Goal: Information Seeking & Learning: Understand process/instructions

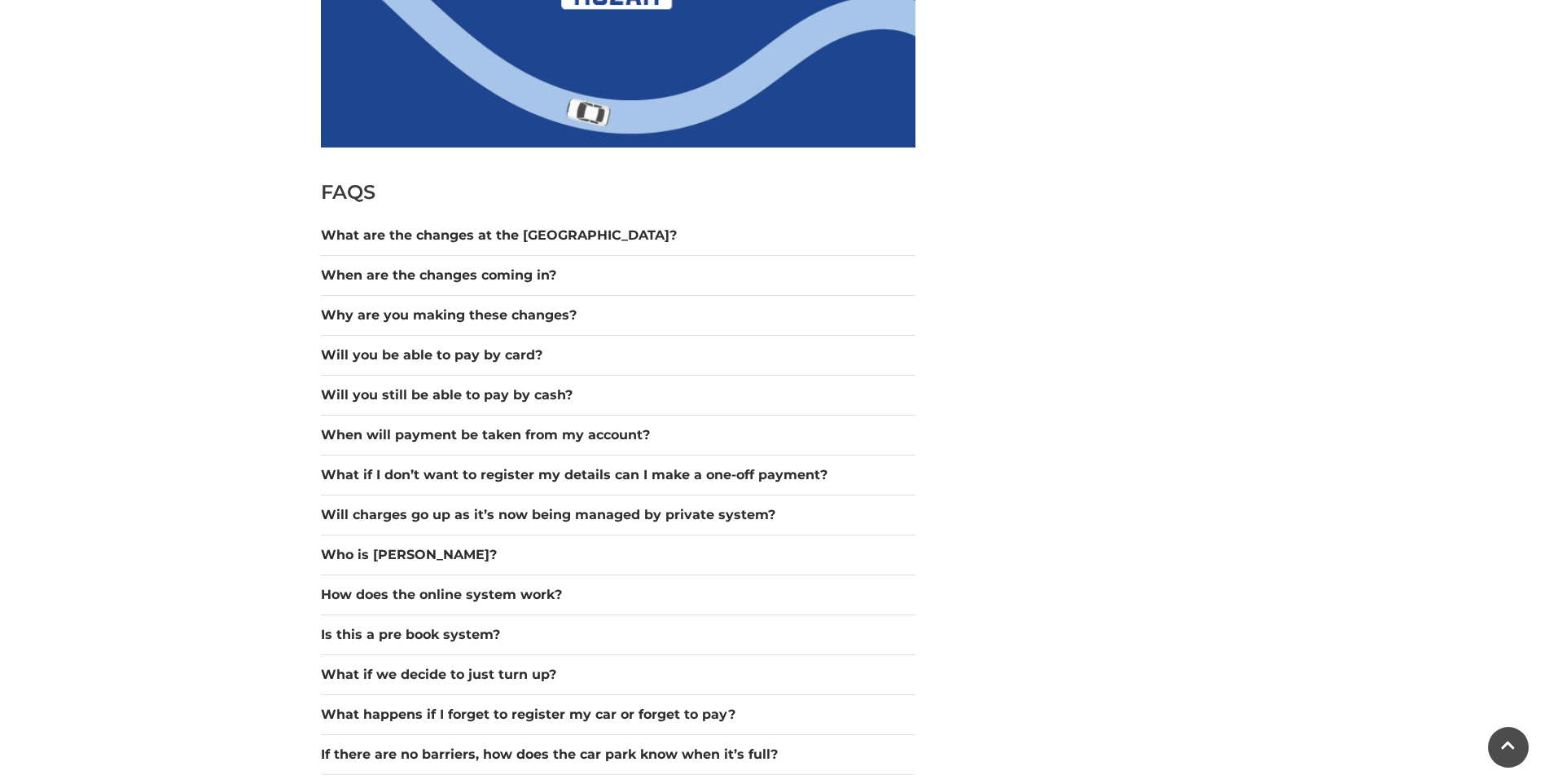
scroll to position [1303, 0]
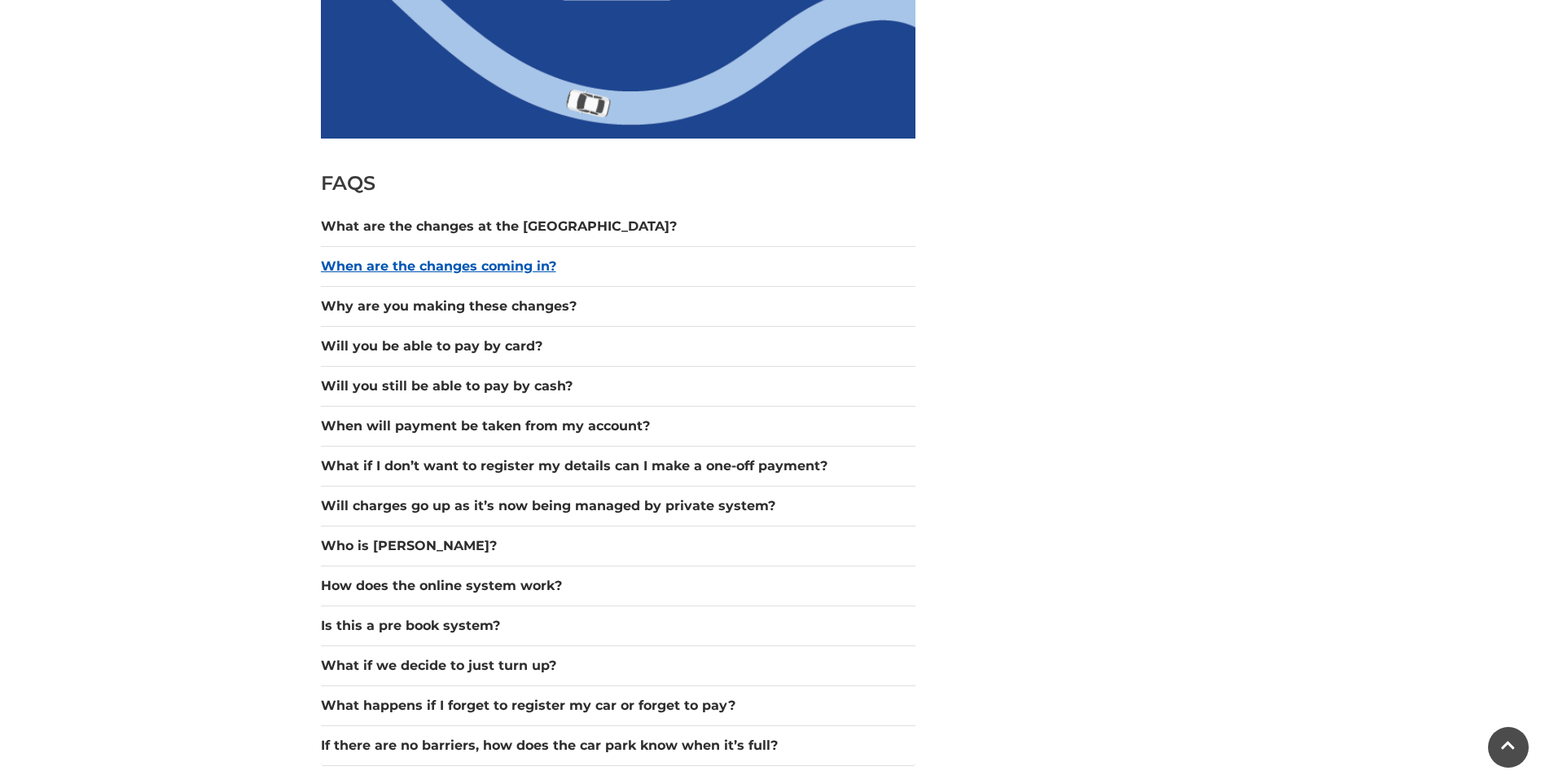
click at [490, 267] on button "When are the changes coming in?" at bounding box center [618, 266] width 595 height 19
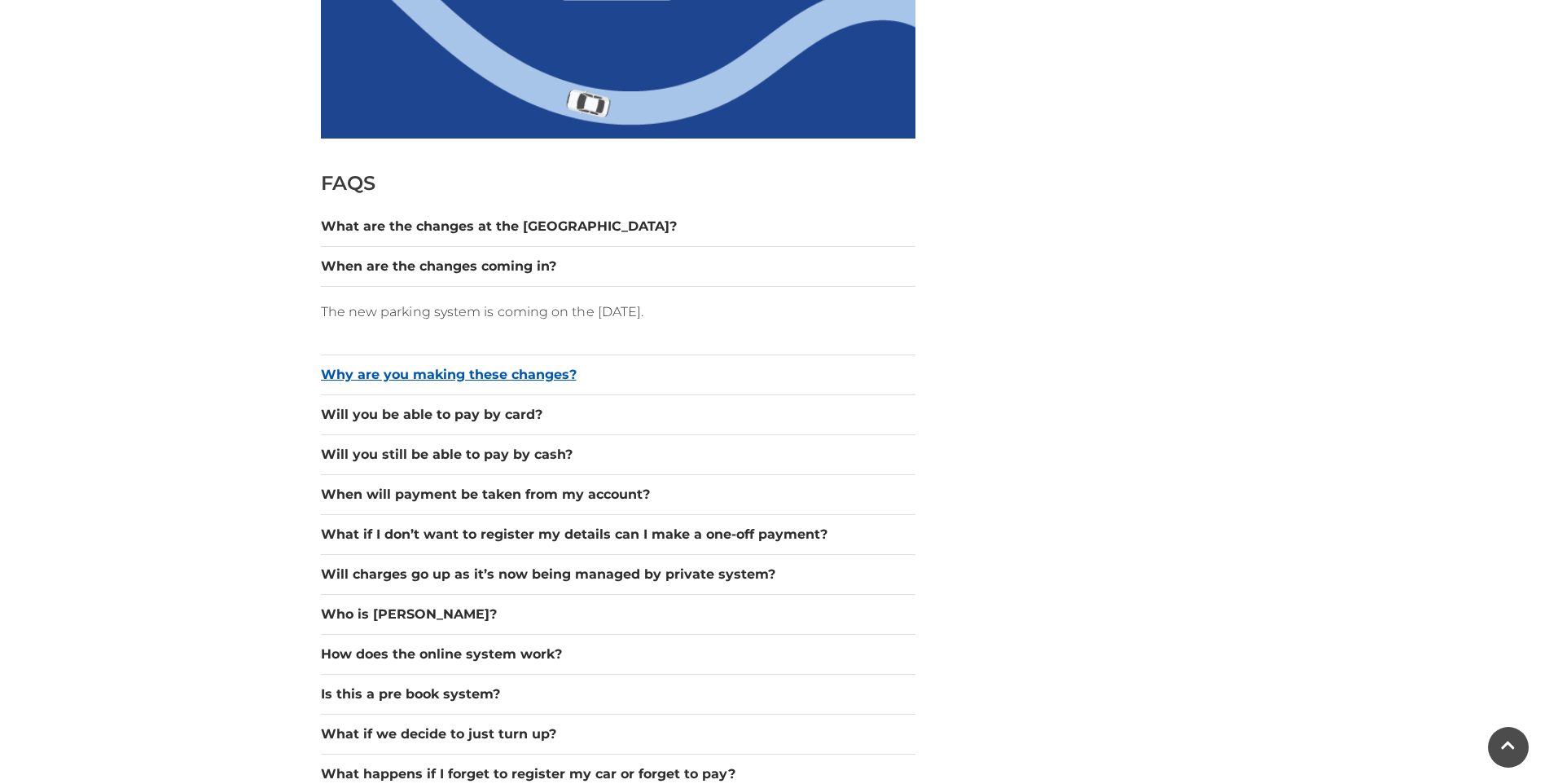
click at [430, 371] on button "Why are you making these changes?" at bounding box center [618, 375] width 595 height 19
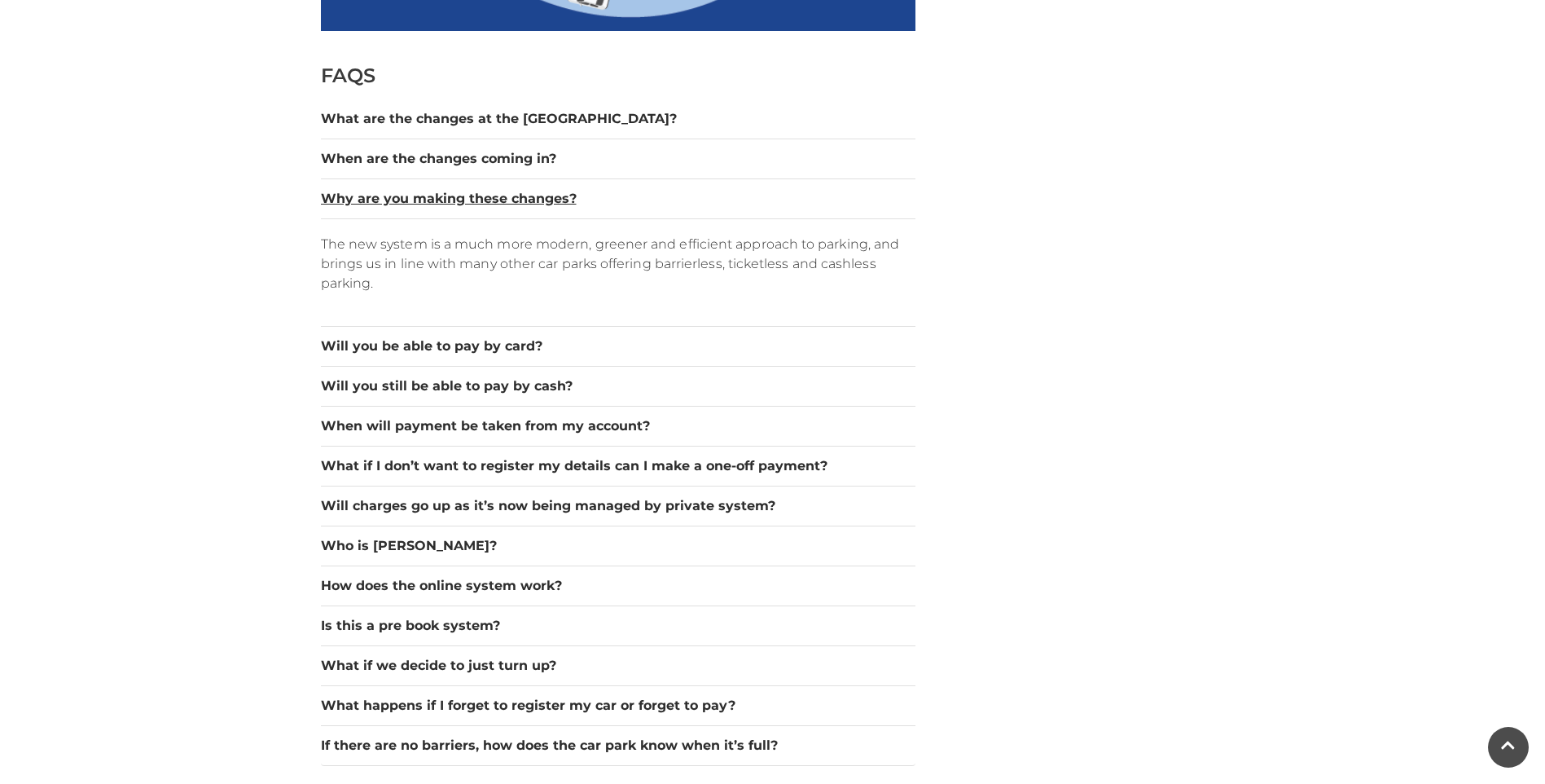
scroll to position [1466, 0]
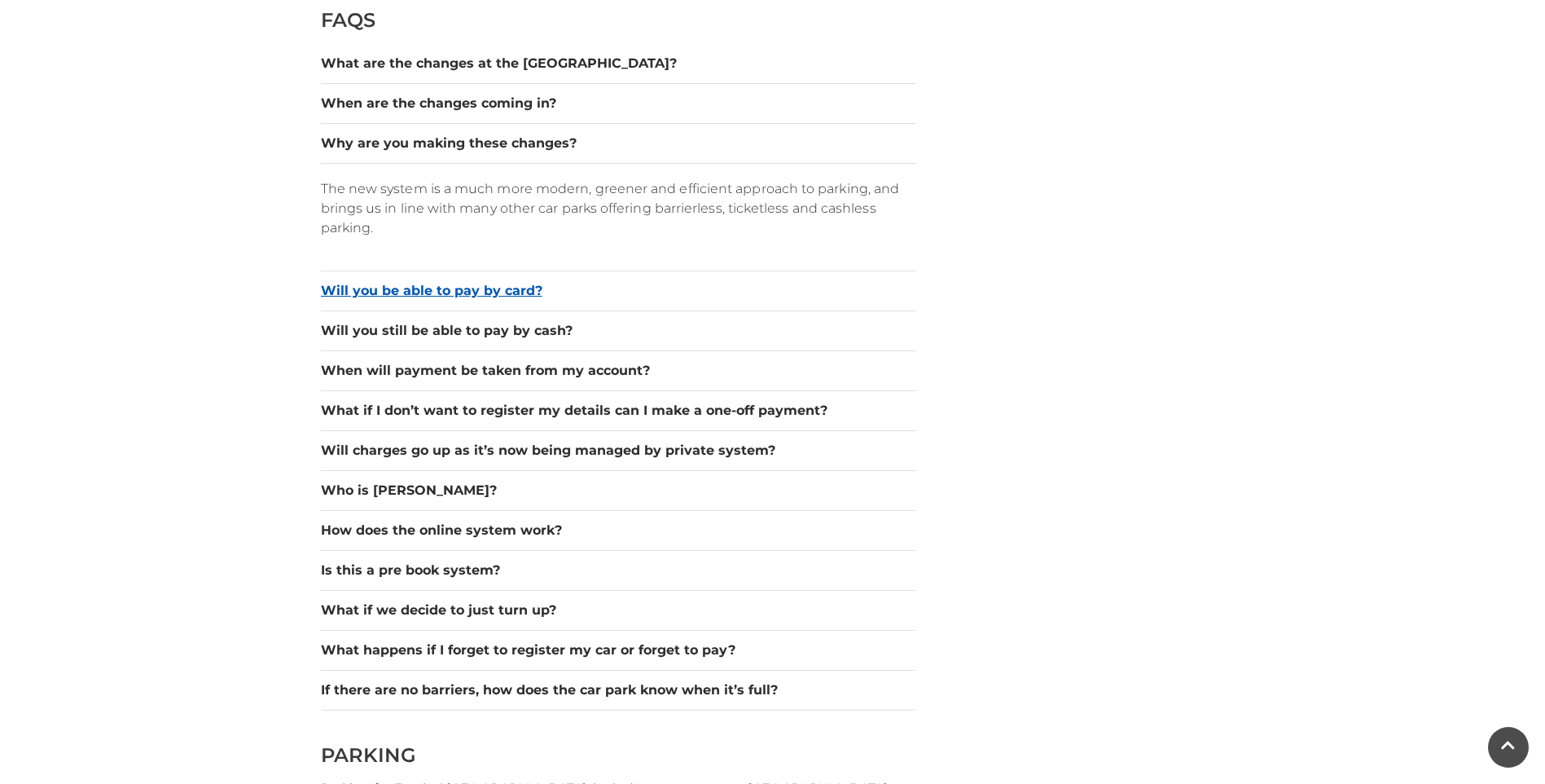
click at [491, 299] on button "Will you be able to pay by card?" at bounding box center [618, 290] width 595 height 19
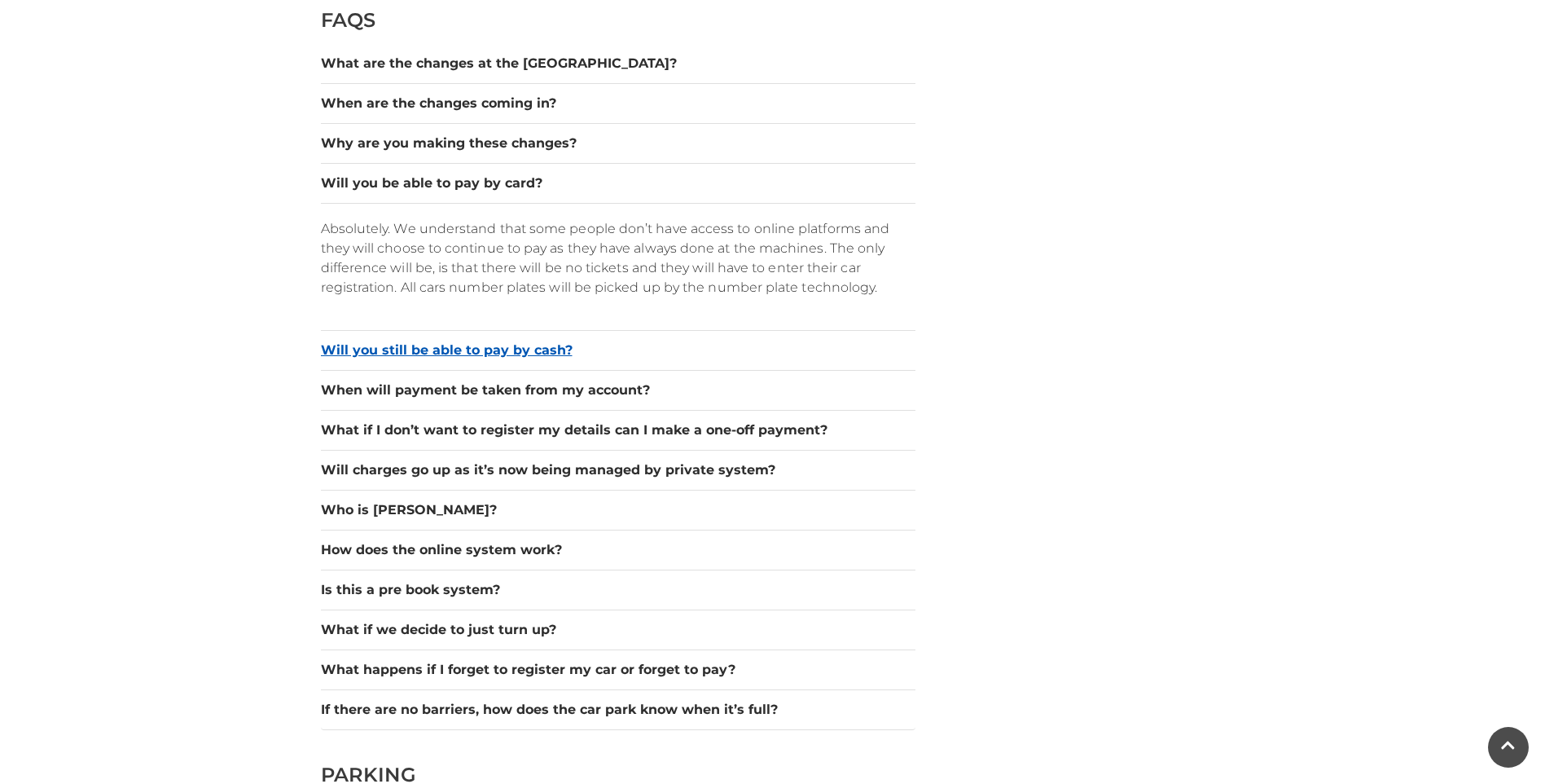
click at [487, 348] on button "Will you still be able to pay by cash?" at bounding box center [618, 350] width 595 height 19
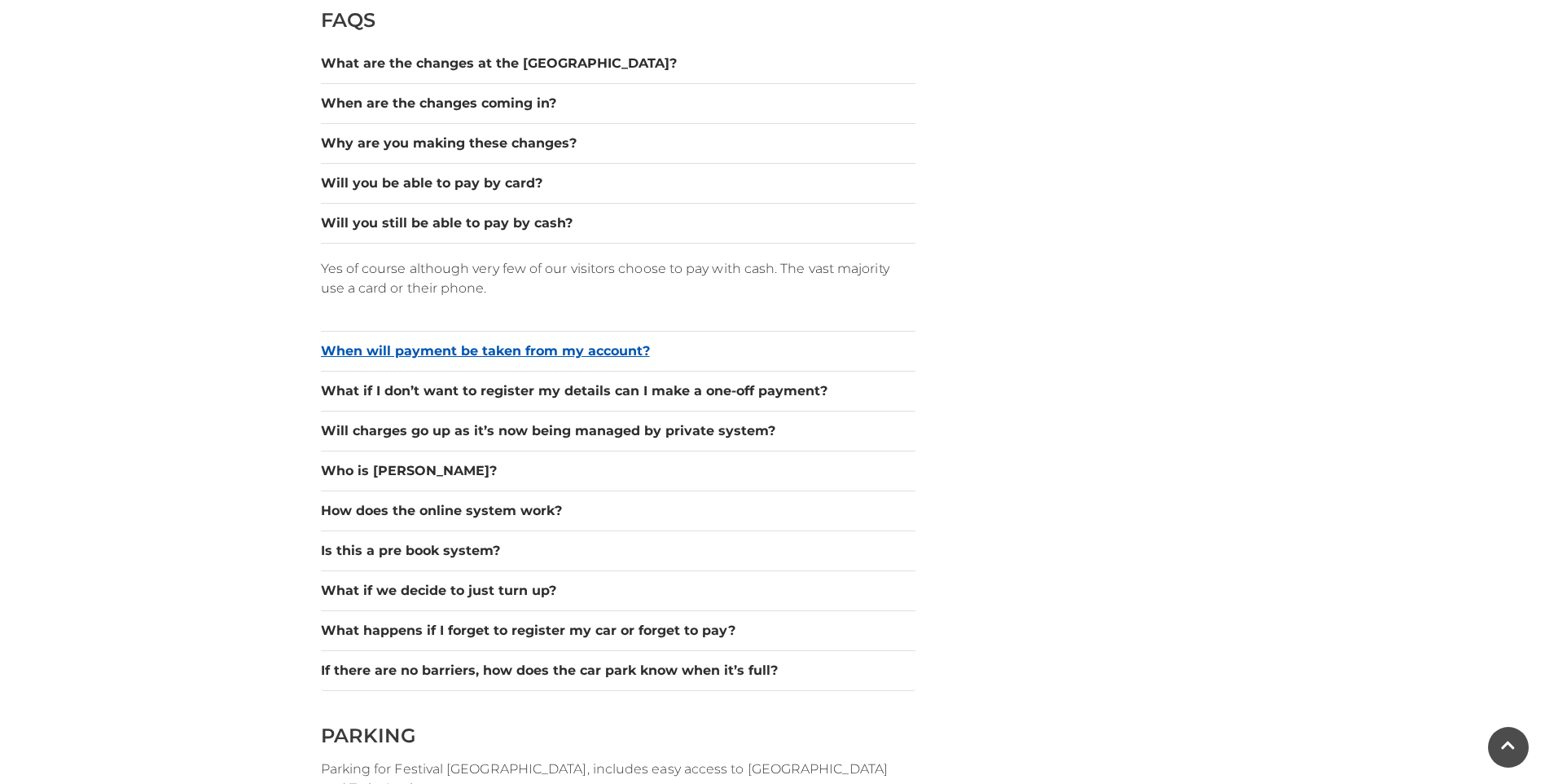
click at [487, 351] on button "When will payment be taken from my account?" at bounding box center [618, 351] width 595 height 19
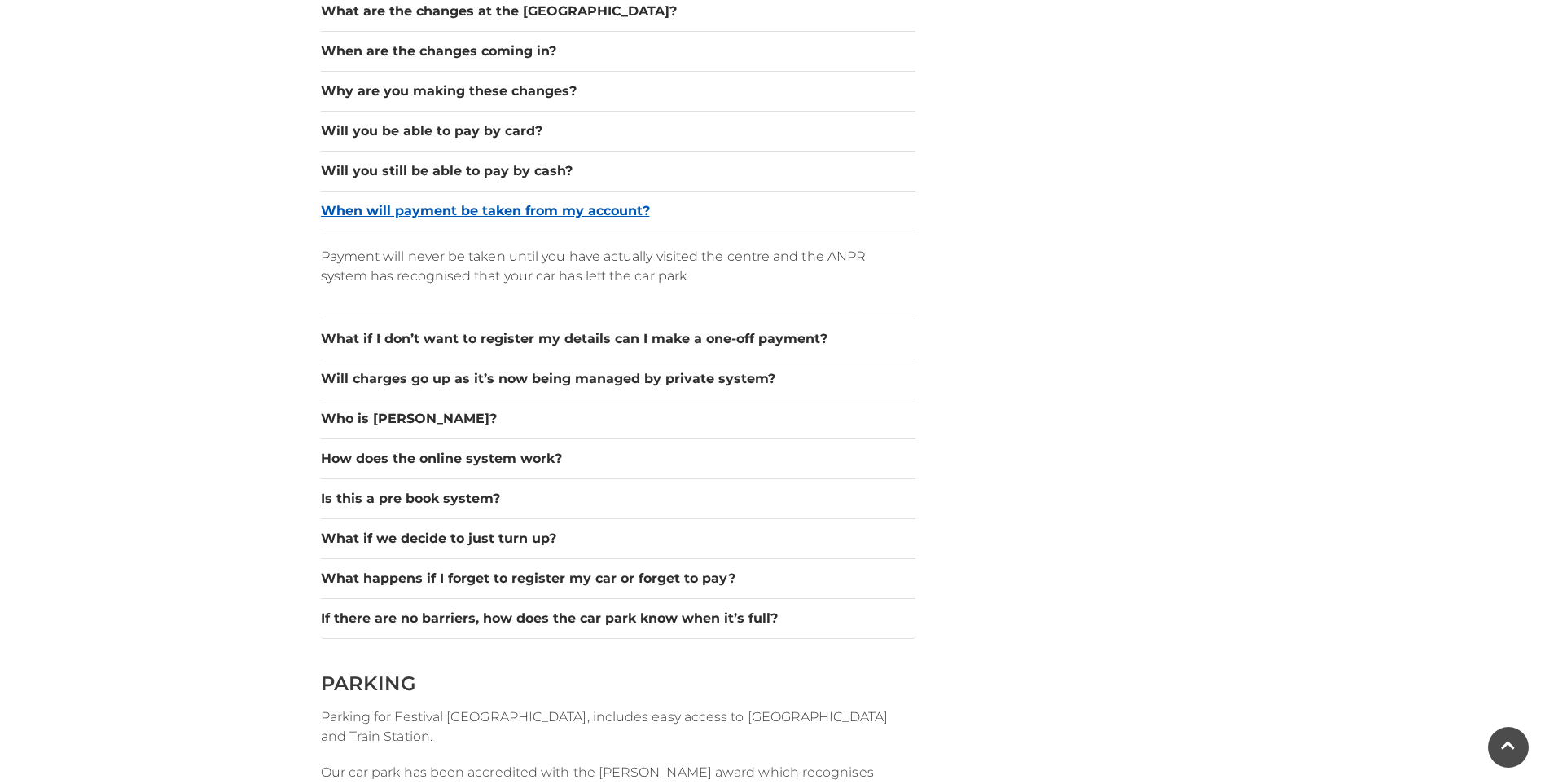
scroll to position [1548, 0]
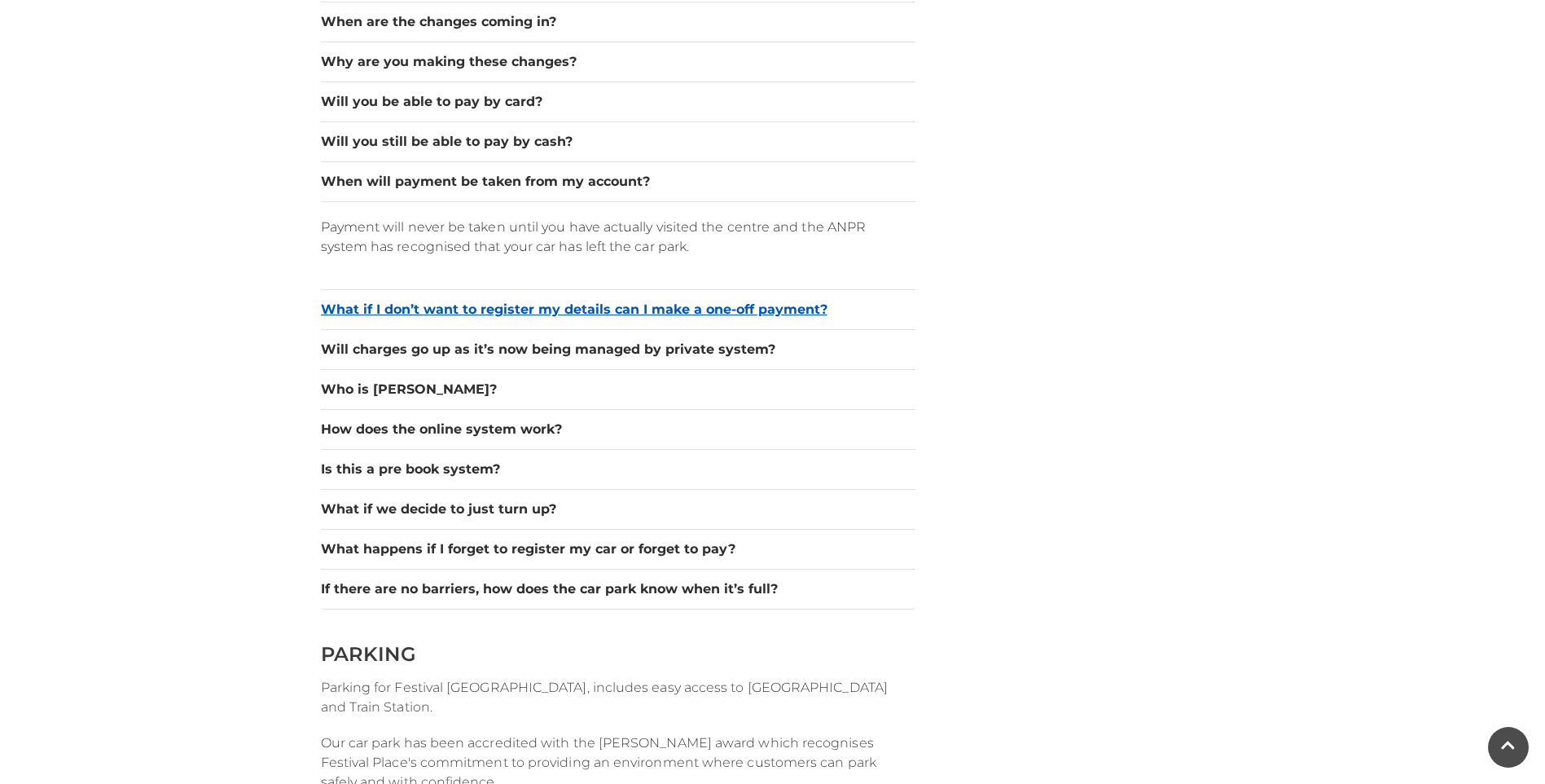
click at [491, 304] on button "What if I don’t want to register my details can I make a one-off payment?" at bounding box center [618, 310] width 595 height 19
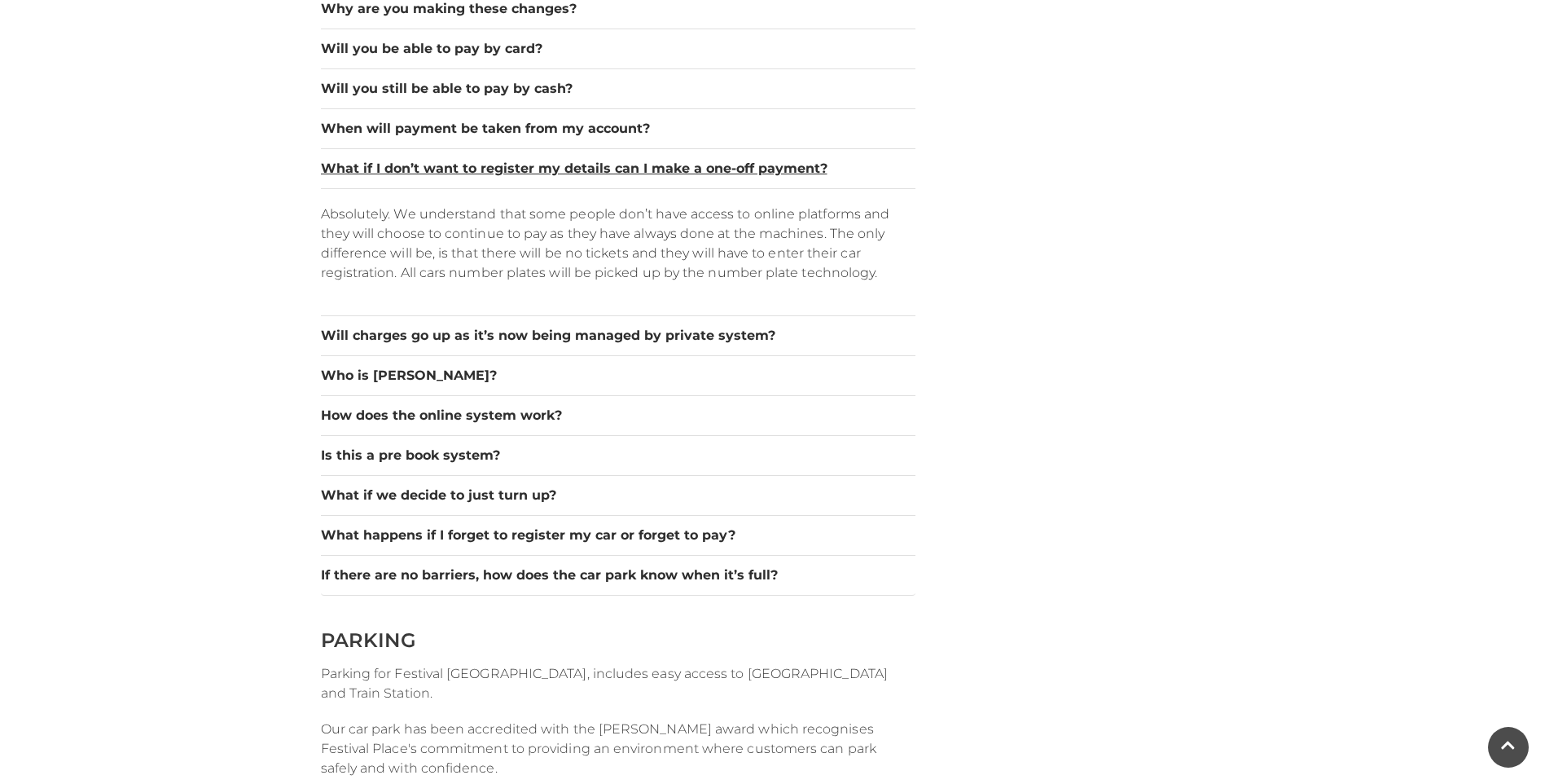
scroll to position [1629, 0]
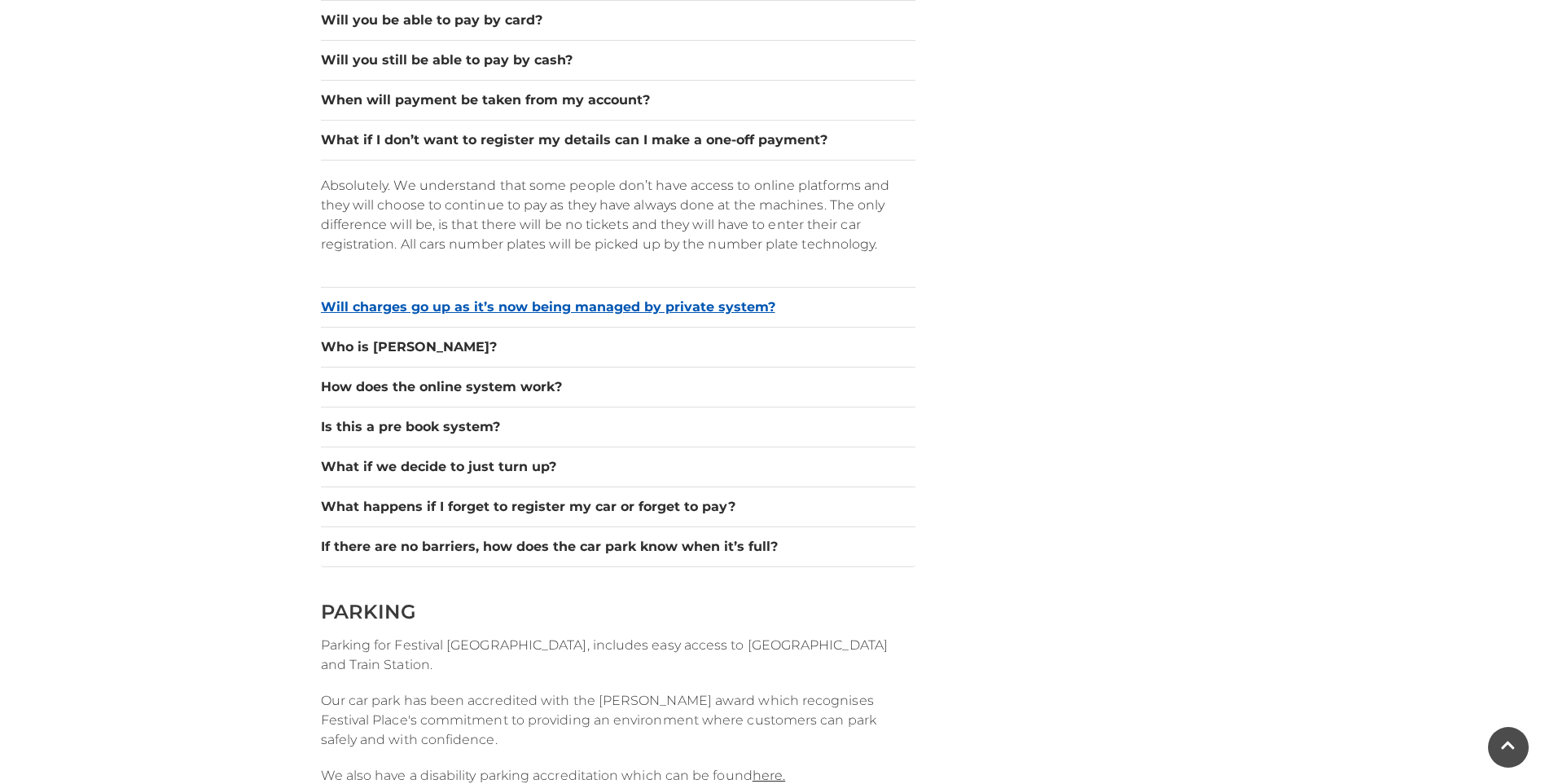
click at [490, 311] on button "Will charges go up as it’s now being managed by private system?" at bounding box center [618, 307] width 595 height 19
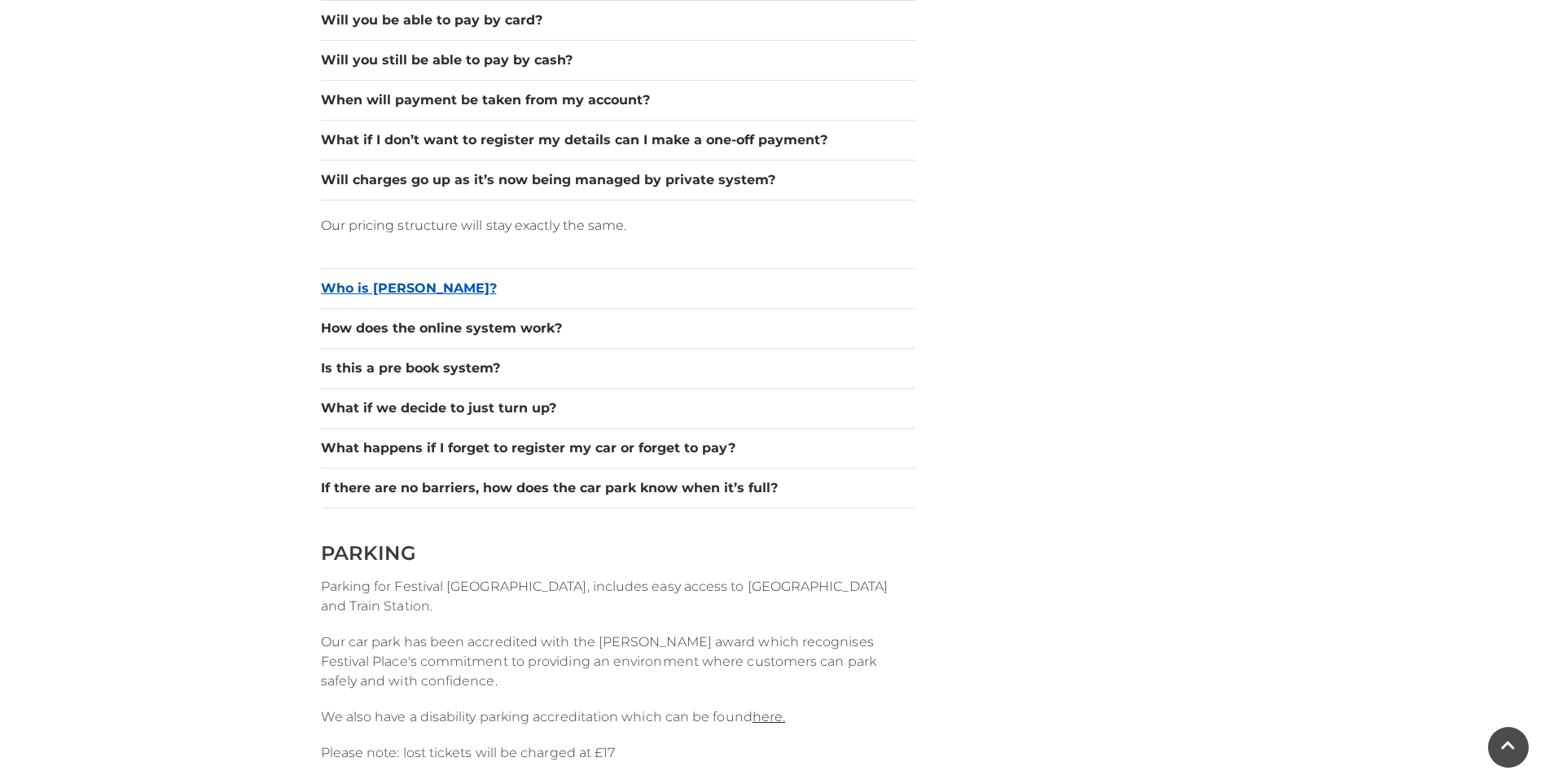
click at [380, 285] on button "Who is [PERSON_NAME]?" at bounding box center [618, 289] width 595 height 19
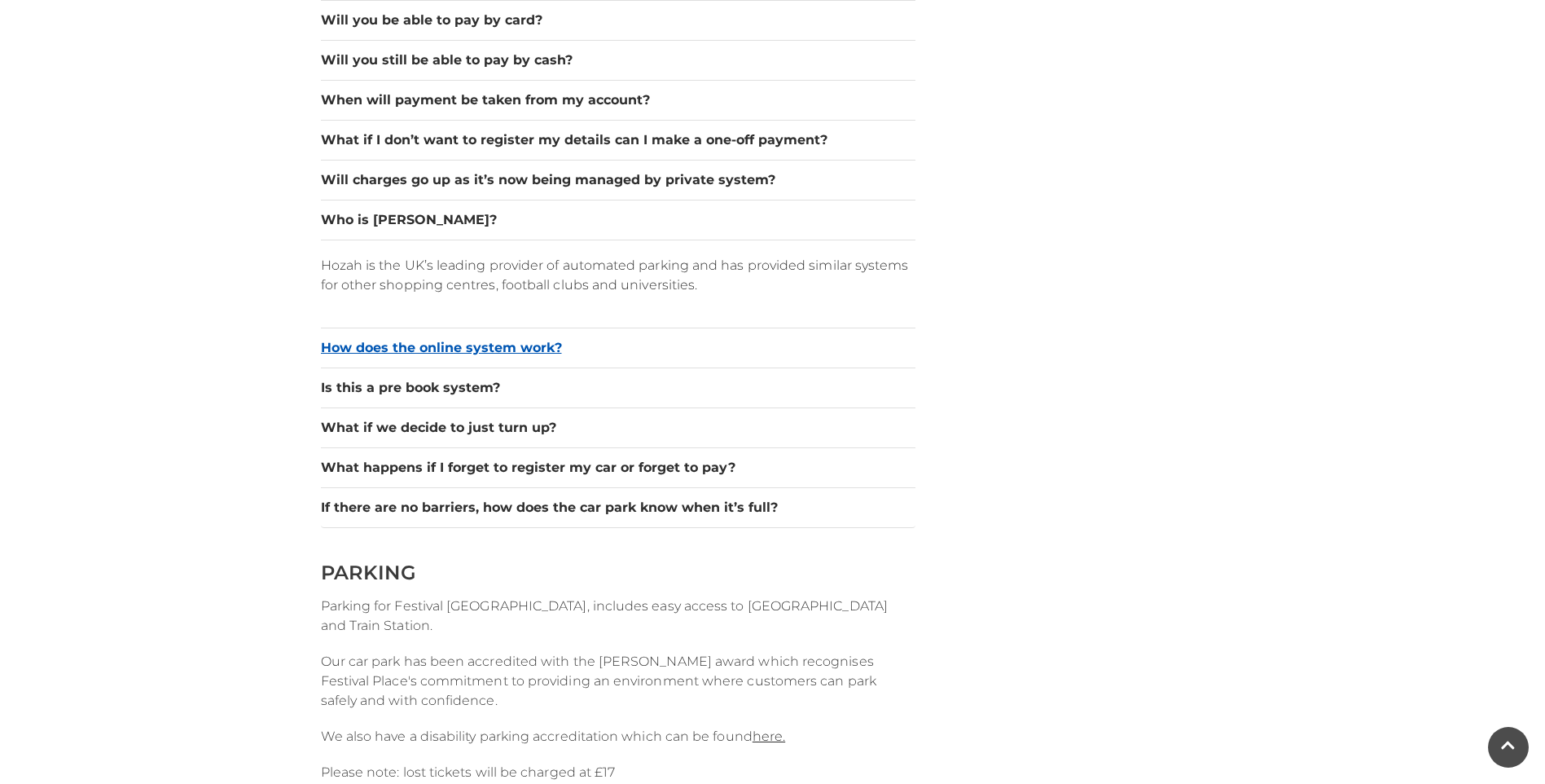
click at [470, 351] on button "How does the online system work?" at bounding box center [618, 348] width 595 height 19
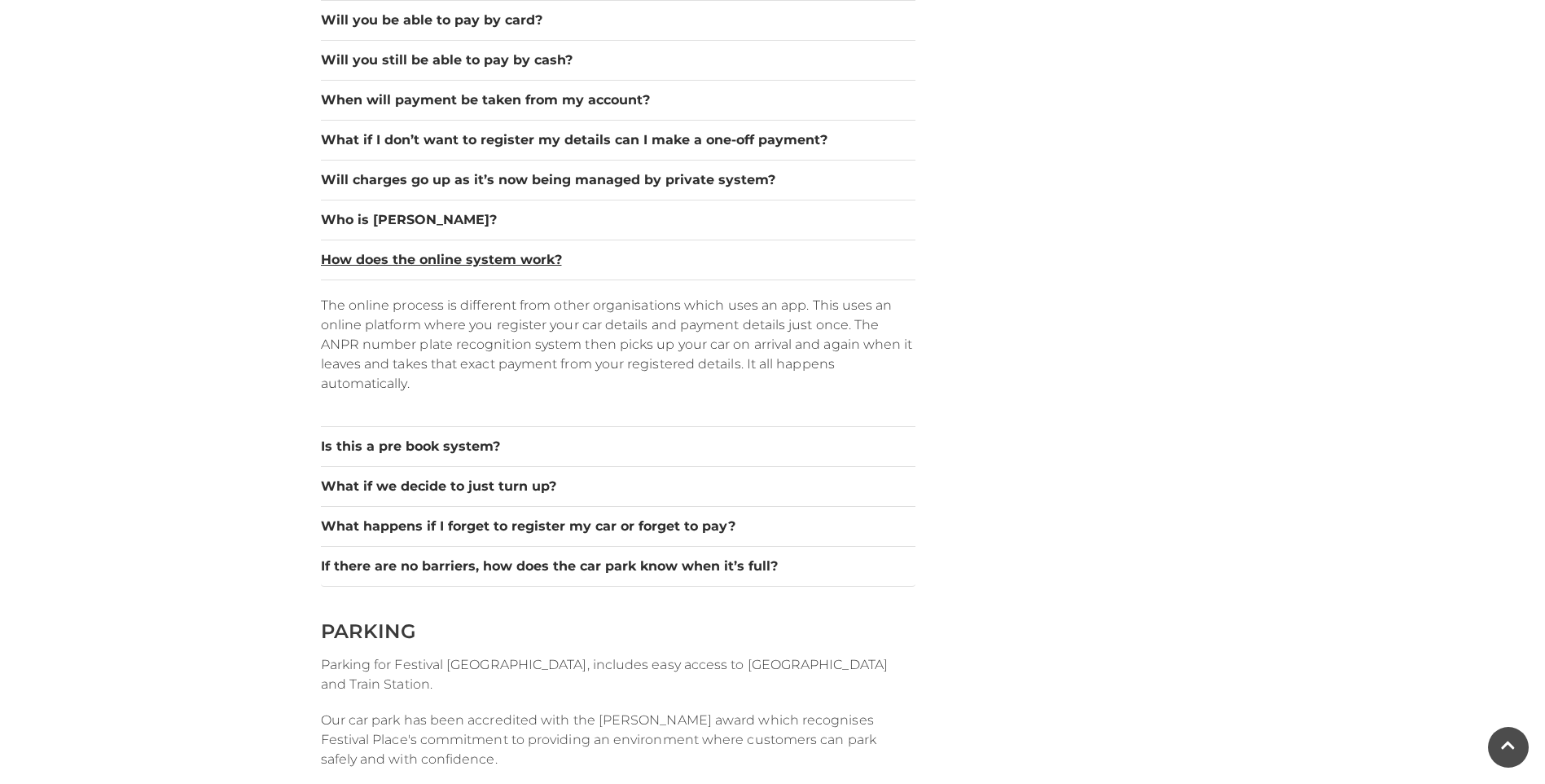
scroll to position [1711, 0]
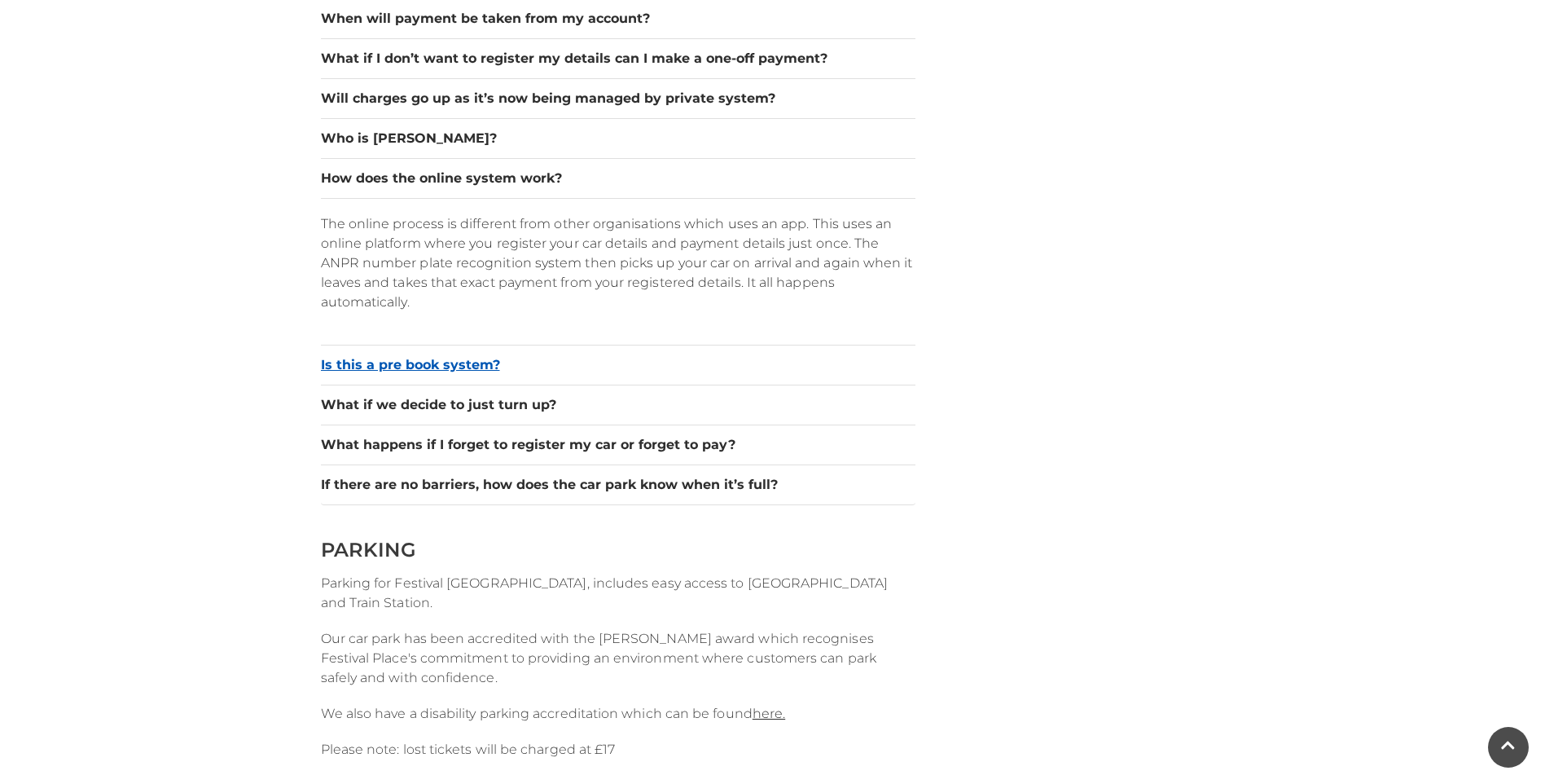
click at [447, 364] on button "Is this a pre book system?" at bounding box center [618, 365] width 595 height 19
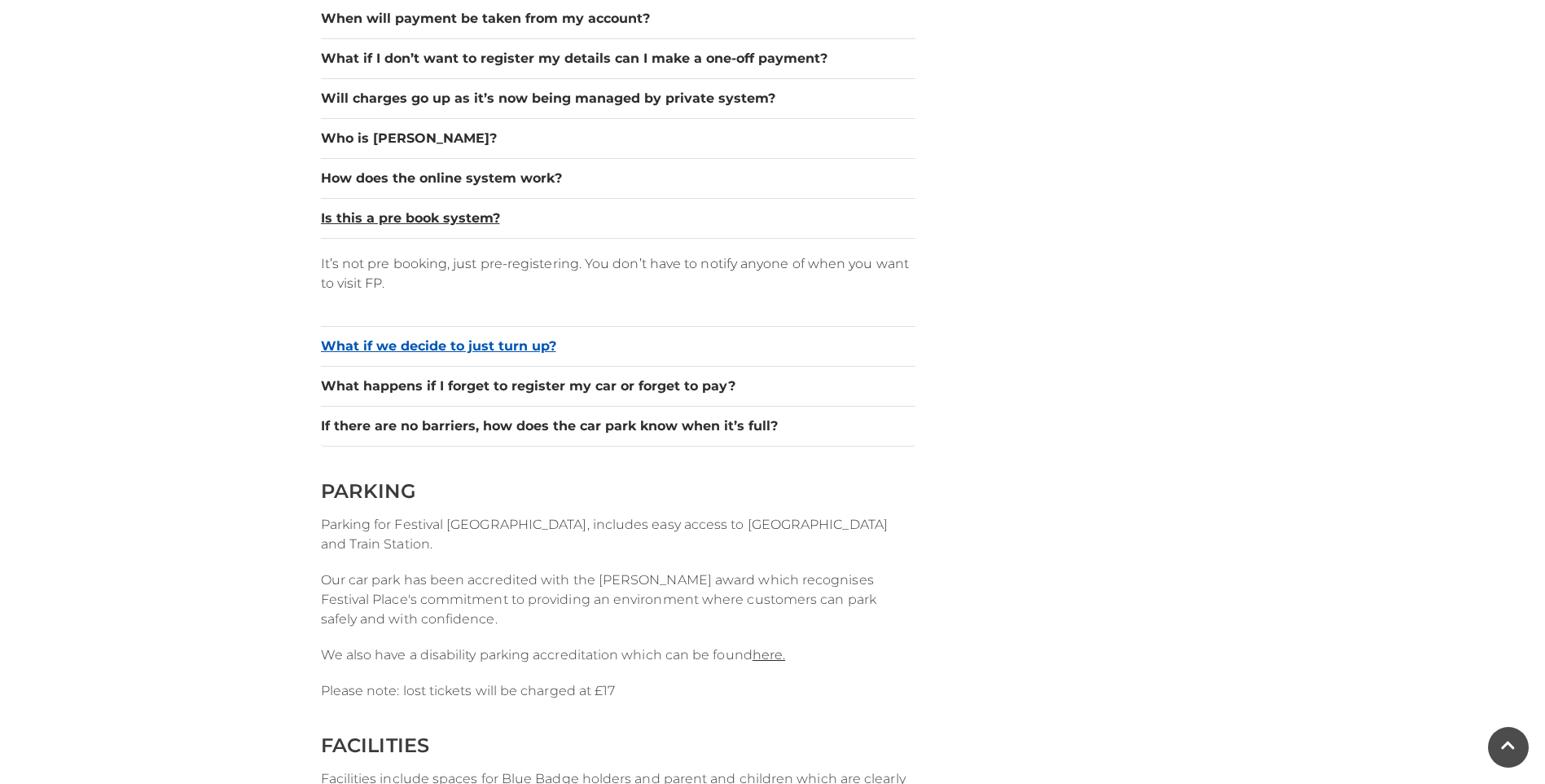
scroll to position [1792, 0]
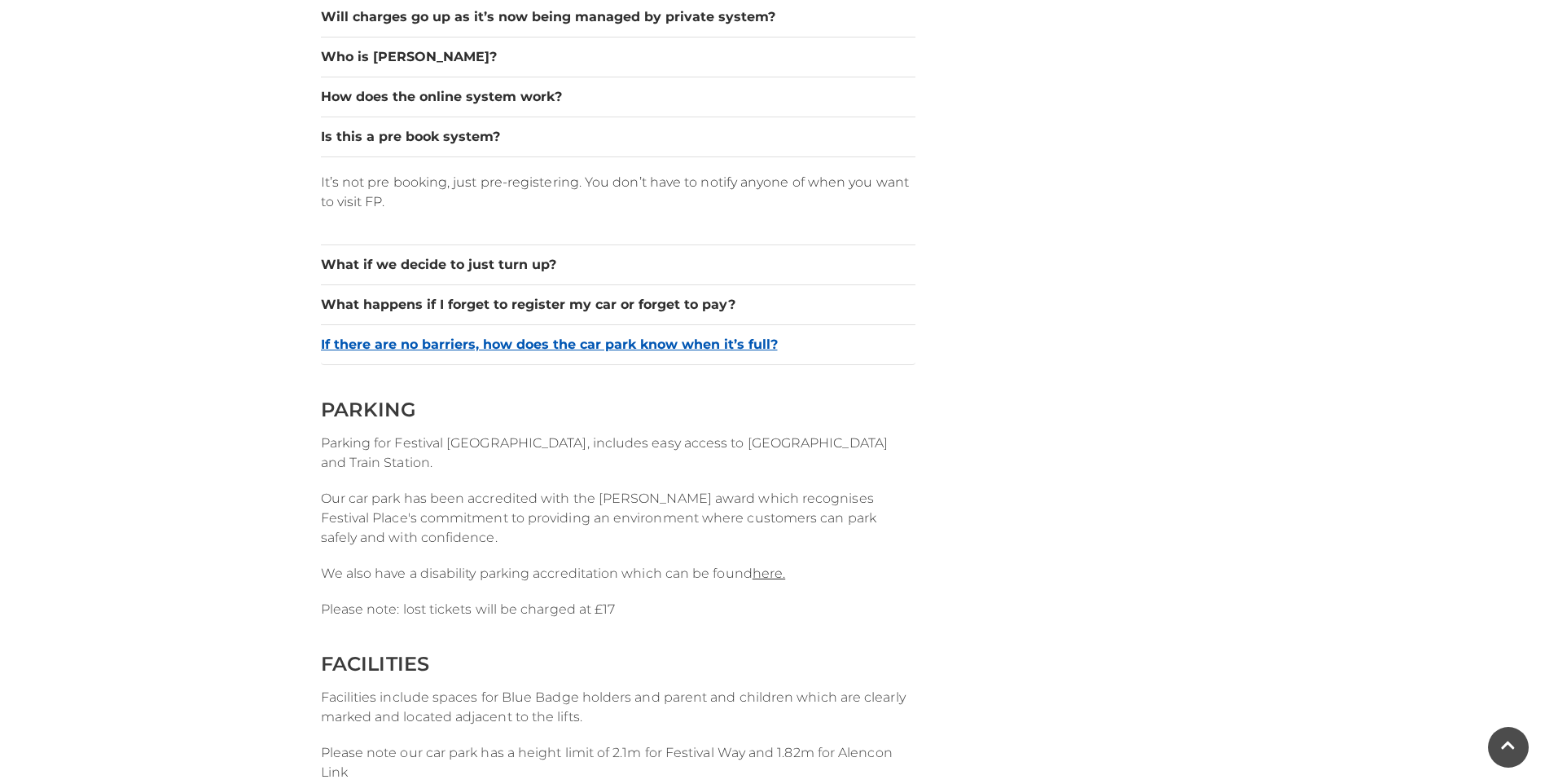
click at [590, 345] on button "If there are no barriers, how does the car park know when it’s full?" at bounding box center [618, 345] width 595 height 19
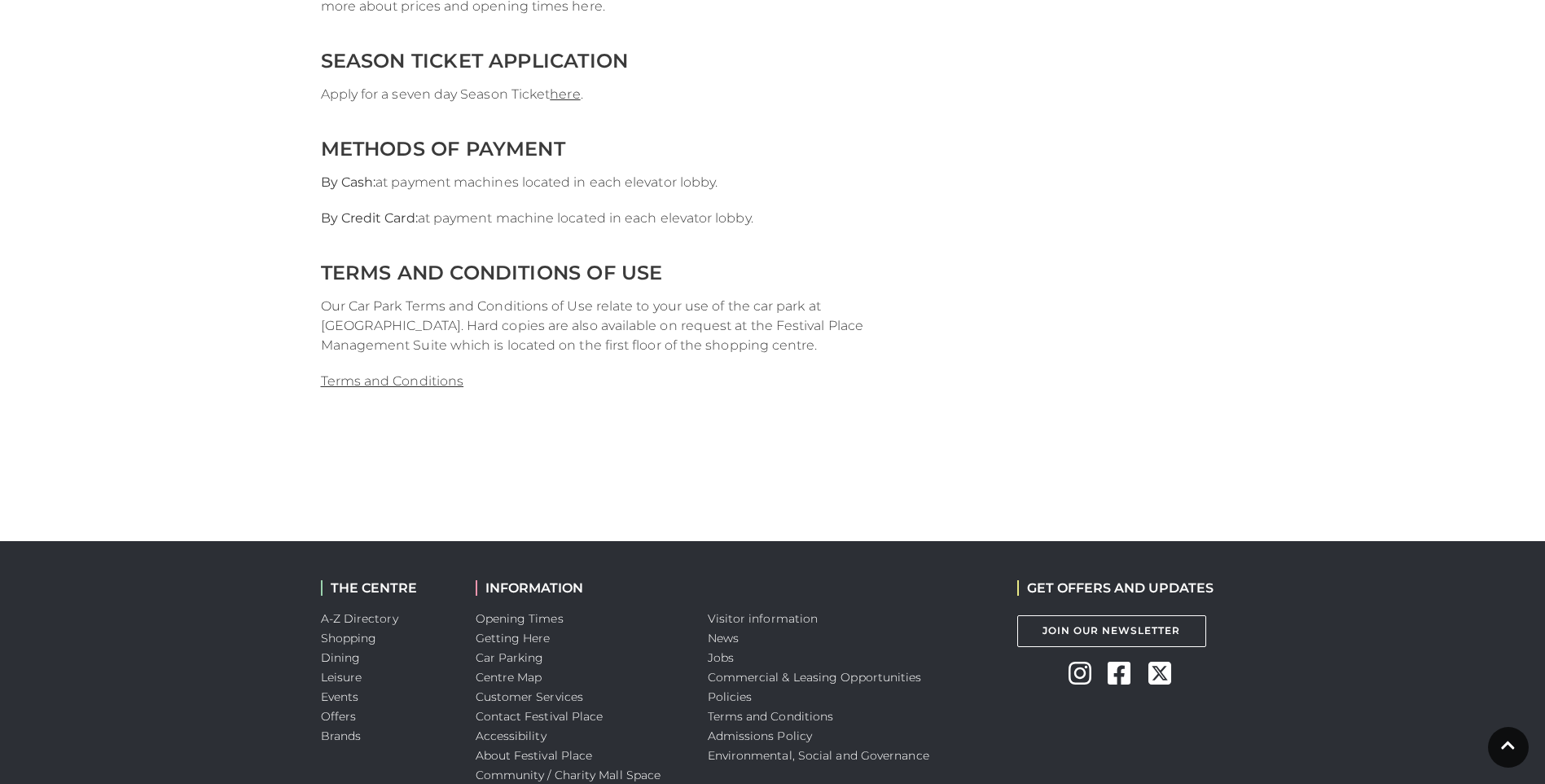
scroll to position [3584, 0]
